Goal: Check status: Check status

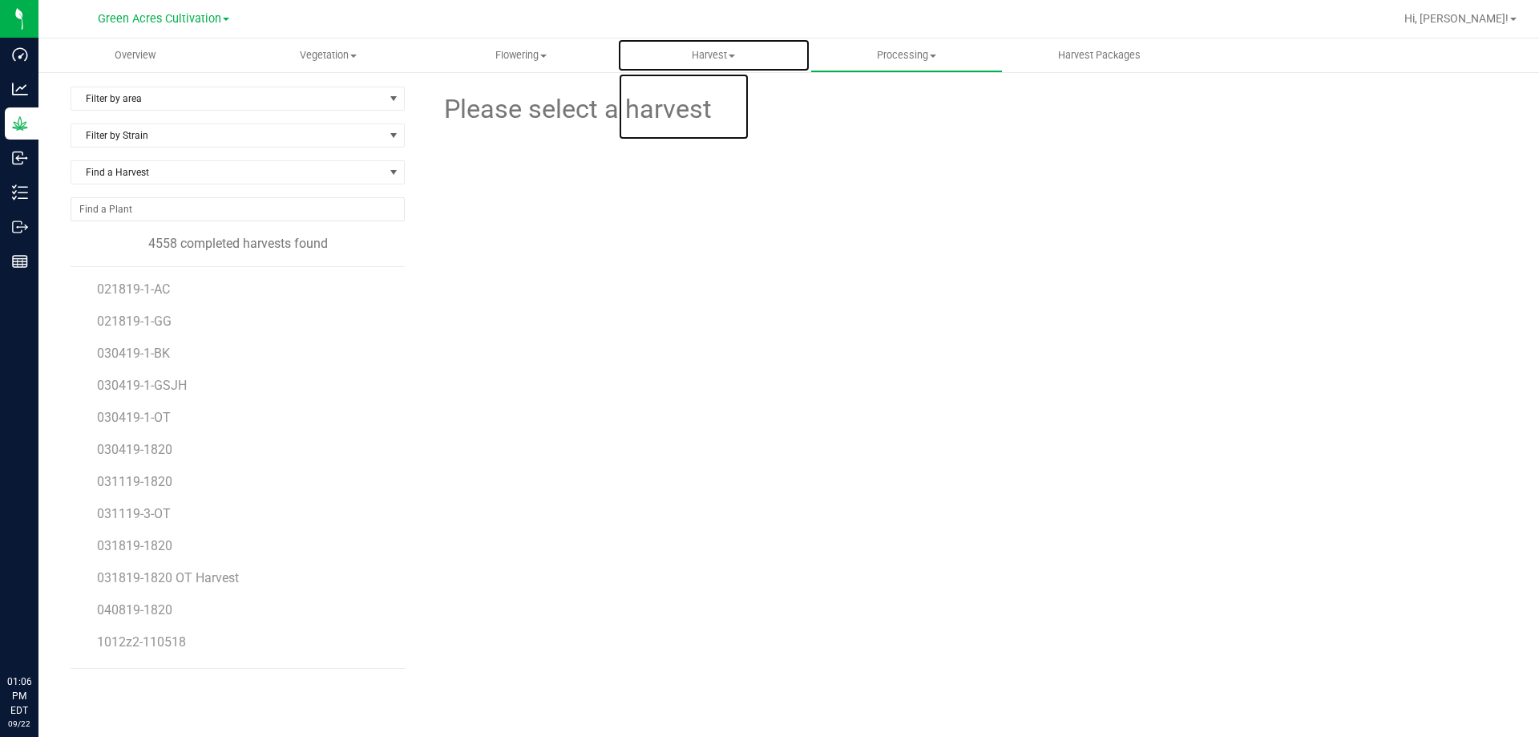
click at [682, 55] on span "Harvest" at bounding box center [714, 55] width 192 height 14
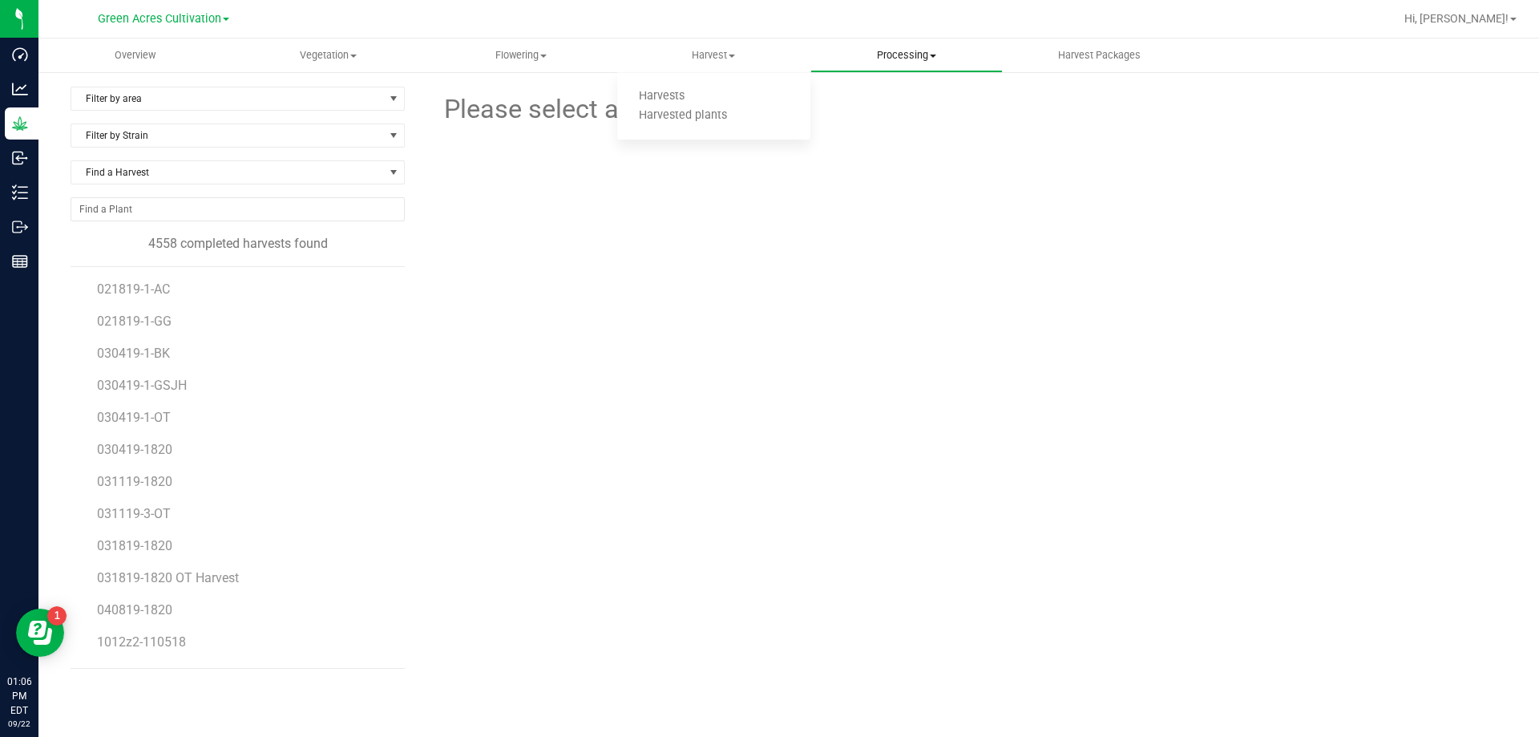
click at [896, 48] on span "Processing" at bounding box center [907, 55] width 192 height 14
click at [896, 95] on span "Processing harvests" at bounding box center [885, 97] width 148 height 14
click at [210, 364] on li "GA-250106-MEC-25" at bounding box center [245, 379] width 296 height 32
click at [187, 358] on span "GA-250106-LMN-25" at bounding box center [155, 353] width 117 height 15
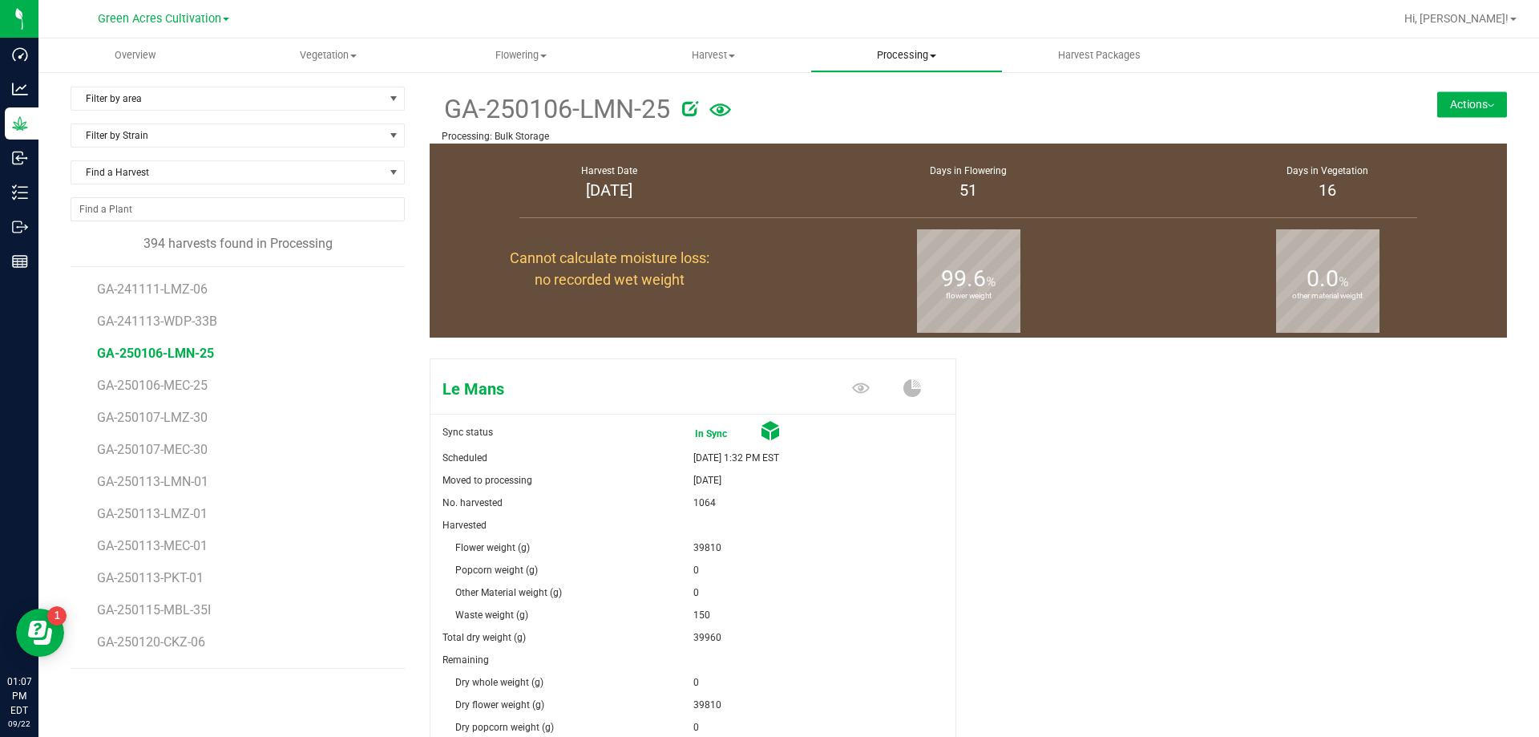
click at [891, 57] on span "Processing" at bounding box center [907, 55] width 192 height 14
click at [1074, 59] on span "Harvest Packages" at bounding box center [1100, 55] width 126 height 14
